Goal: Find contact information: Obtain details needed to contact an individual or organization

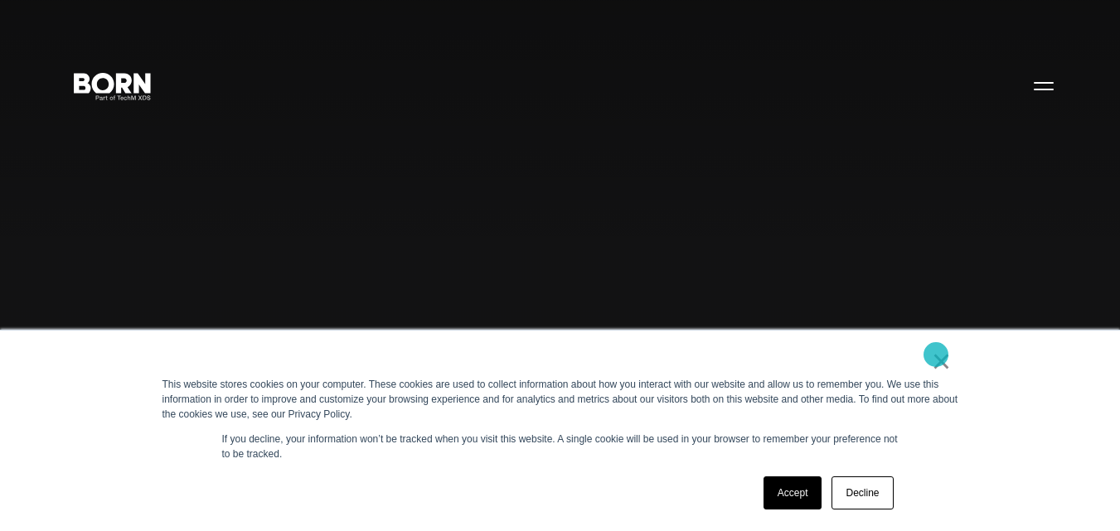
click at [938, 354] on link "×" at bounding box center [942, 361] width 20 height 15
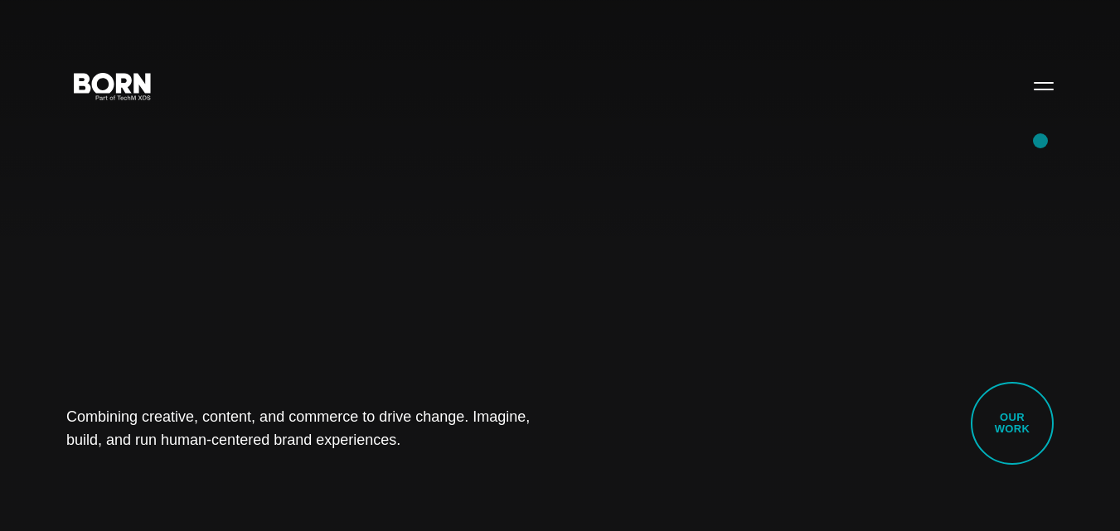
click at [1040, 141] on div "Combining creative, content, and commerce to drive change. Imagine, build, and …" at bounding box center [560, 265] width 1120 height 531
click at [1043, 65] on div "Combining creative, content, and commerce to drive change. Imagine, build, and …" at bounding box center [560, 265] width 1120 height 531
click at [1044, 99] on button "Primary Menu" at bounding box center [1044, 85] width 40 height 35
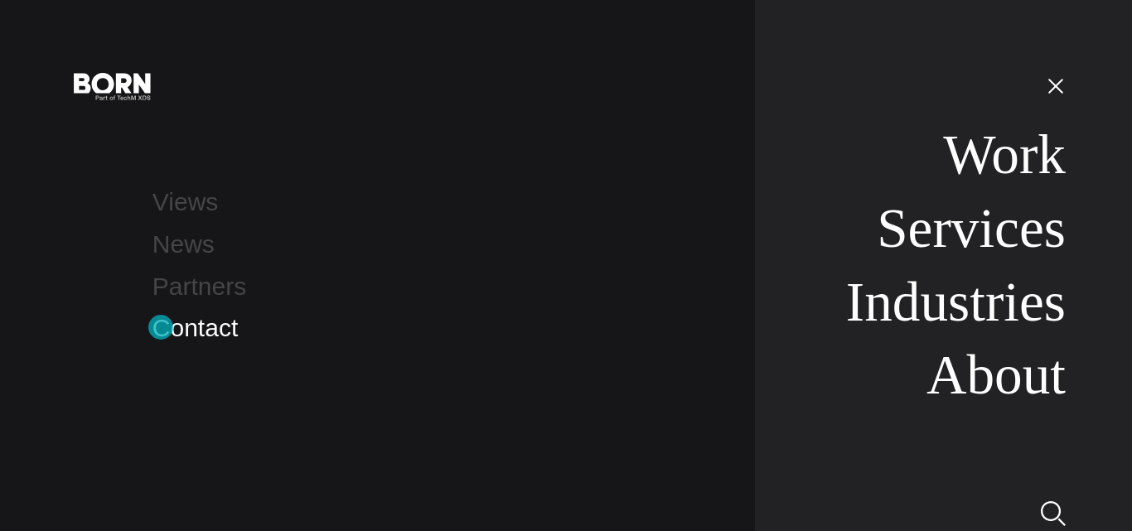
click at [159, 327] on link "Contact" at bounding box center [195, 327] width 85 height 27
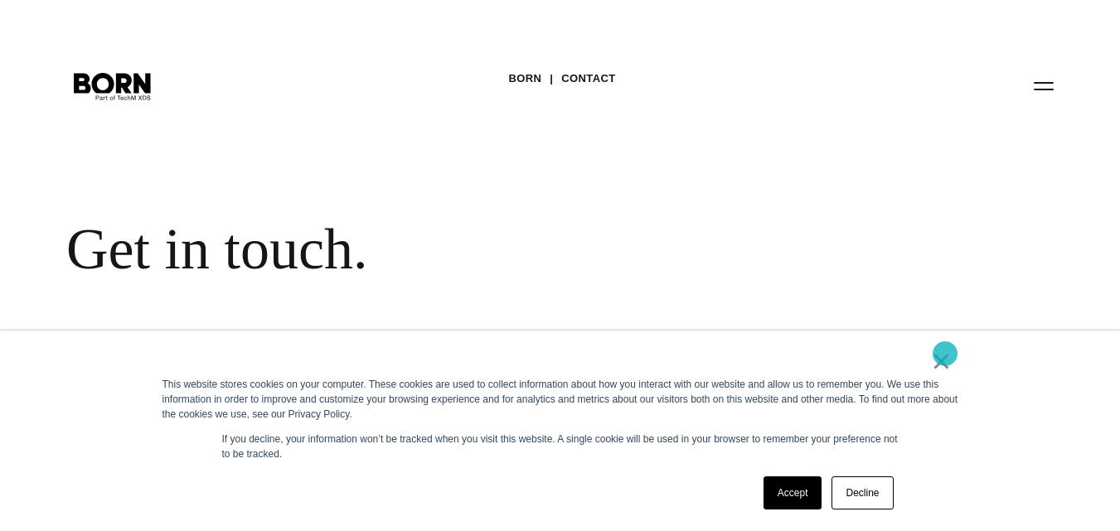
click at [945, 354] on link "×" at bounding box center [942, 361] width 20 height 15
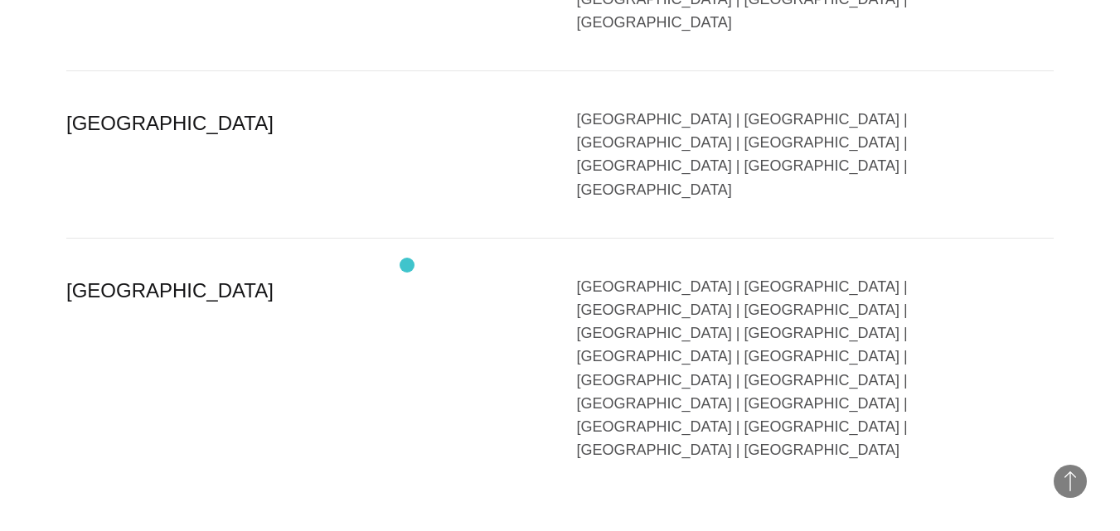
scroll to position [4154, 0]
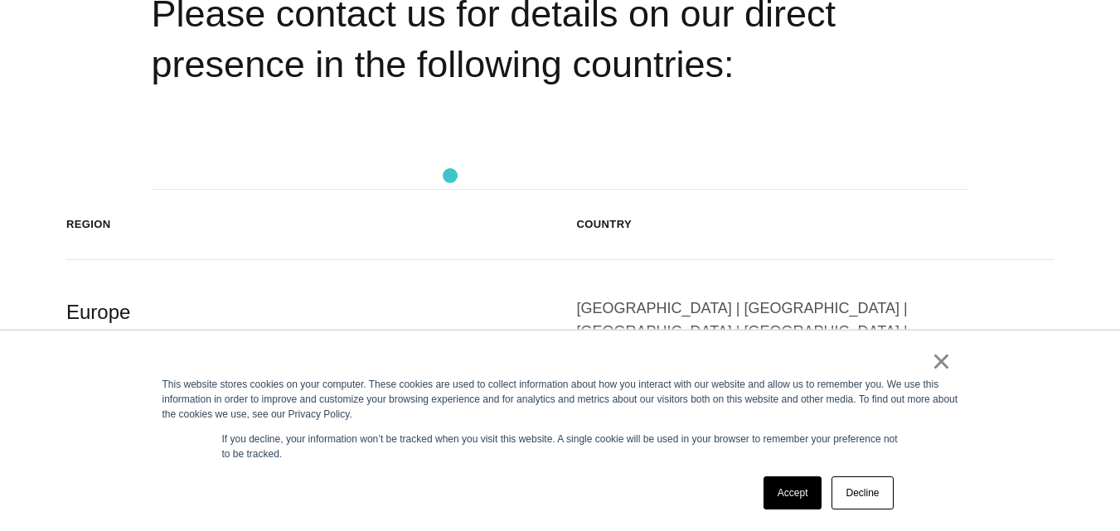
scroll to position [3150, 0]
